Goal: Navigation & Orientation: Find specific page/section

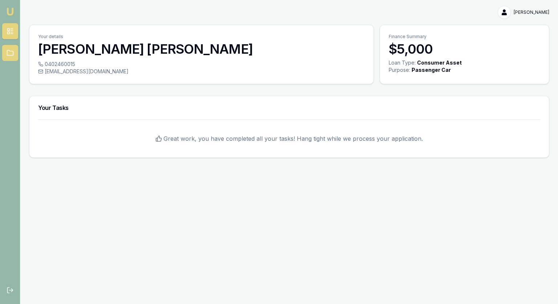
click at [10, 53] on icon at bounding box center [10, 52] width 7 height 7
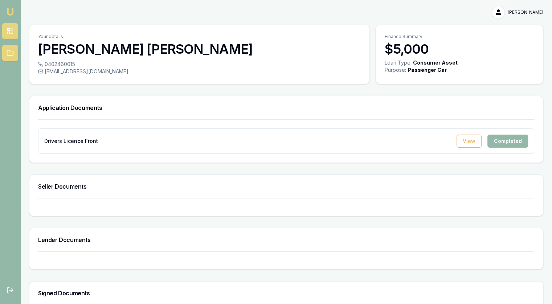
click at [13, 32] on icon at bounding box center [10, 31] width 7 height 7
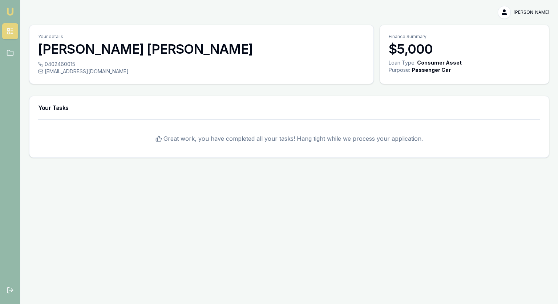
click at [11, 10] on img at bounding box center [10, 11] width 9 height 9
